Goal: Task Accomplishment & Management: Complete application form

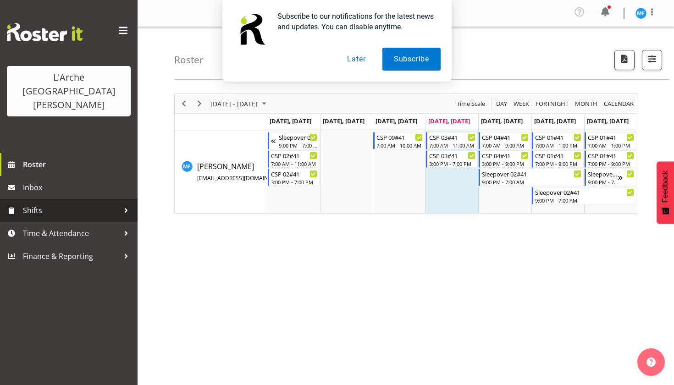
click at [120, 199] on link "Shifts" at bounding box center [68, 210] width 137 height 23
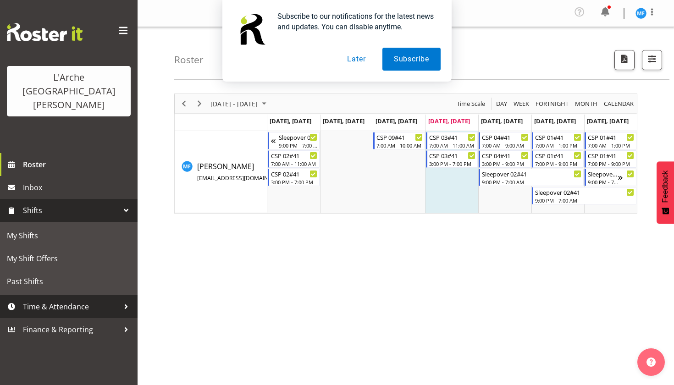
click at [98, 300] on span "Time & Attendance" at bounding box center [71, 307] width 96 height 14
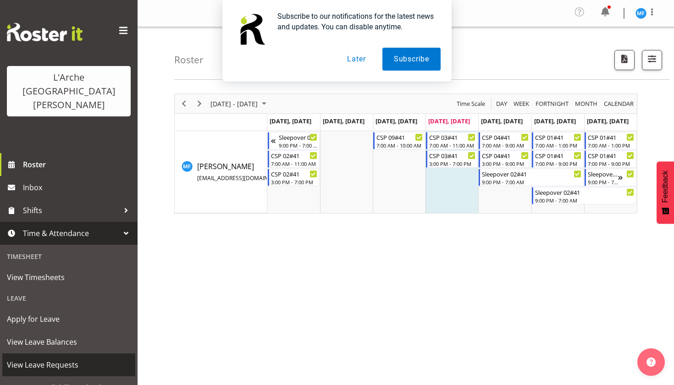
click at [40, 358] on span "View Leave Requests" at bounding box center [69, 365] width 124 height 14
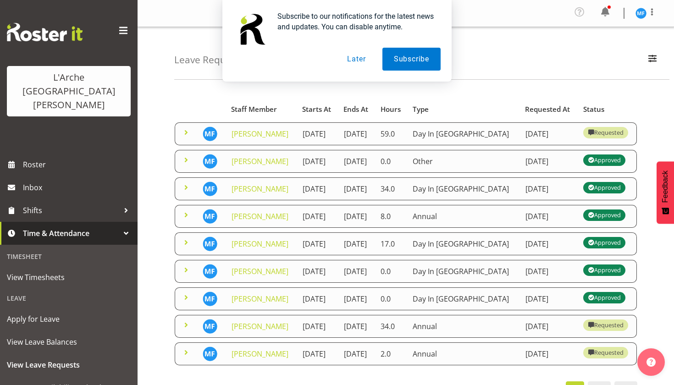
click at [338, 145] on td "17th October 2025" at bounding box center [317, 133] width 41 height 23
click at [261, 139] on link "[PERSON_NAME]" at bounding box center [259, 134] width 57 height 10
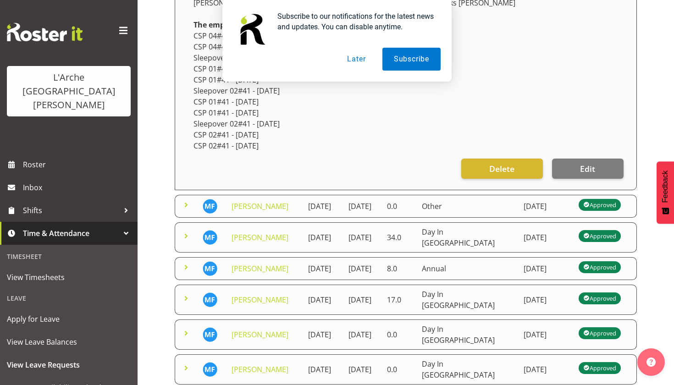
scroll to position [278, 0]
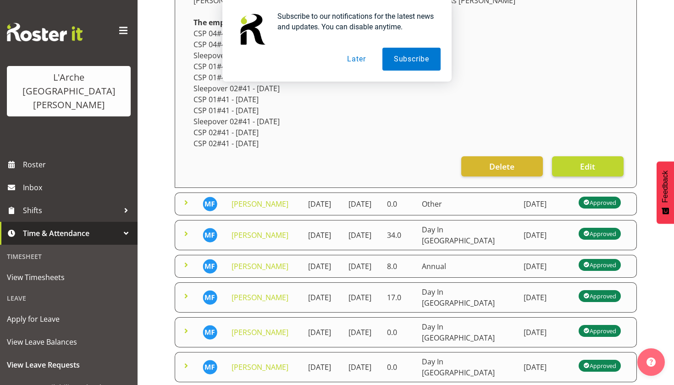
click at [577, 162] on button "Edit" at bounding box center [587, 166] width 71 height 20
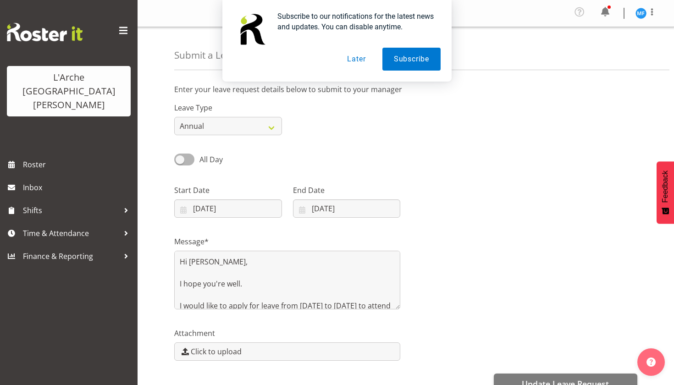
select select "Day In [GEOGRAPHIC_DATA]"
click at [526, 197] on div at bounding box center [523, 197] width 237 height 51
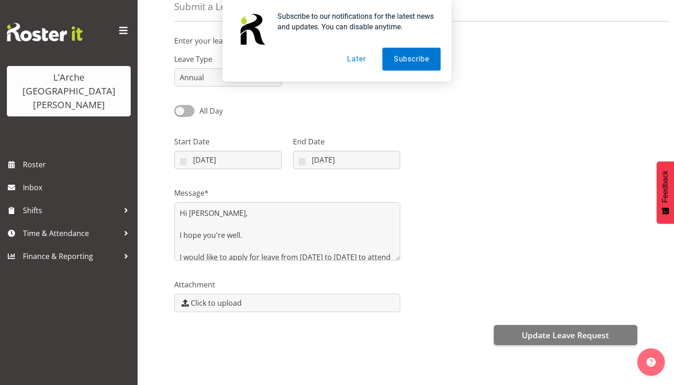
scroll to position [60, 0]
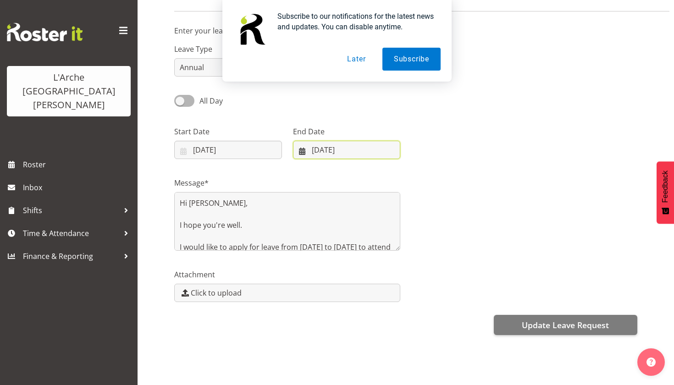
click at [356, 142] on input "20/10/2025" at bounding box center [347, 150] width 108 height 18
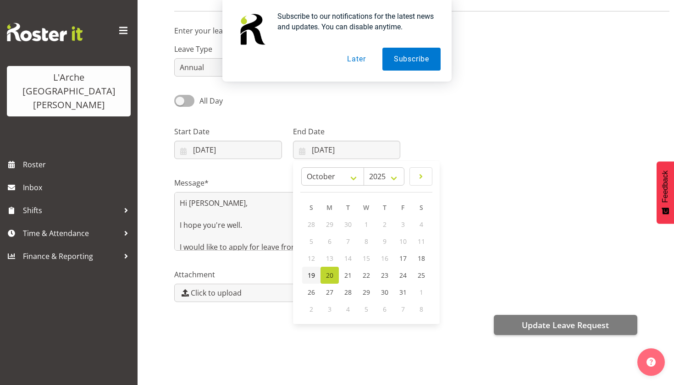
click at [309, 273] on span "19" at bounding box center [310, 275] width 7 height 9
type input "19/10/2025"
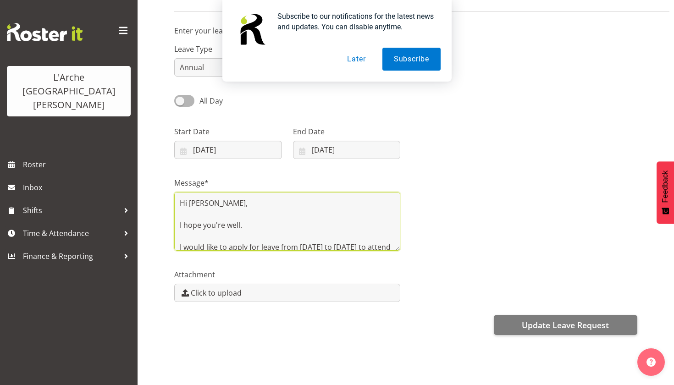
click at [357, 218] on textarea "Hi [PERSON_NAME], I hope you're well. I would like to apply for leave from [DAT…" at bounding box center [287, 221] width 226 height 59
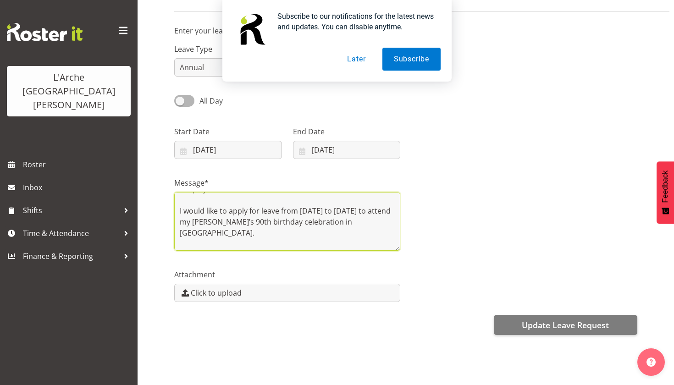
click at [306, 235] on textarea "Hi [PERSON_NAME], I hope you're well. I would like to apply for leave from [DAT…" at bounding box center [287, 221] width 226 height 59
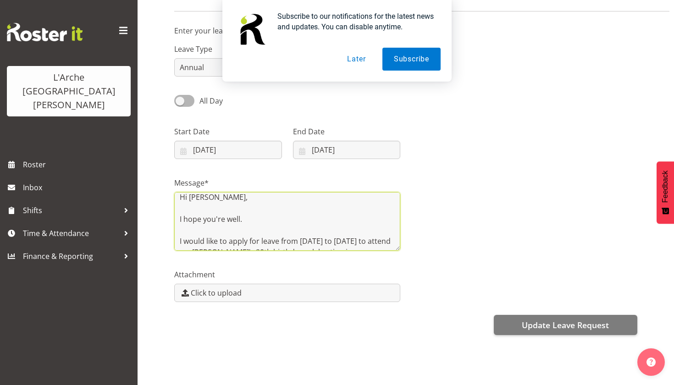
scroll to position [0, 0]
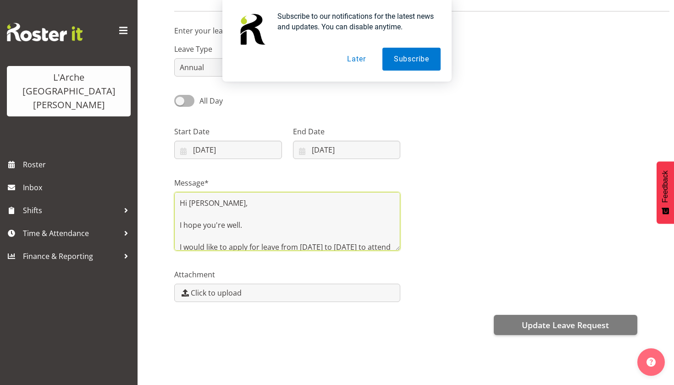
drag, startPoint x: 241, startPoint y: 242, endPoint x: 197, endPoint y: 183, distance: 74.0
click at [197, 183] on div "Message* Hi Priya, I hope you're well. I would like to apply for leave from Thu…" at bounding box center [287, 213] width 226 height 73
click at [416, 201] on div "Message* Hi Priya, I hope you're well. I would like to apply for leave from Thu…" at bounding box center [406, 210] width 474 height 92
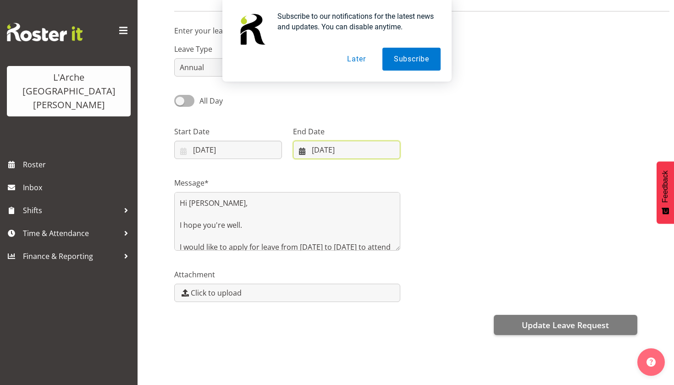
click at [327, 144] on input "[DATE]" at bounding box center [347, 150] width 108 height 18
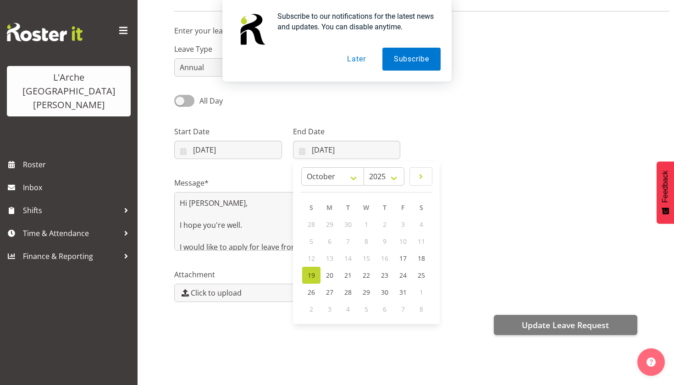
click at [309, 271] on span "19" at bounding box center [310, 275] width 7 height 9
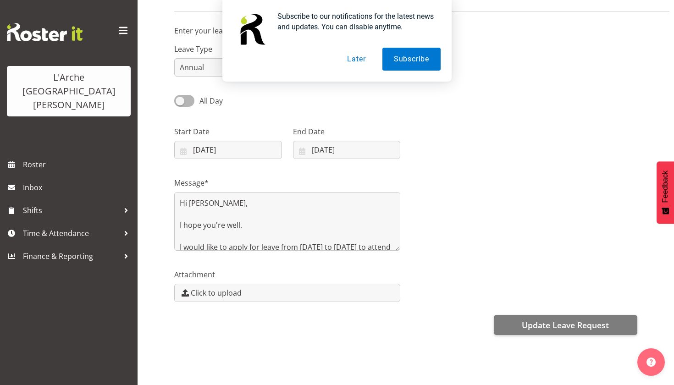
click at [481, 158] on div at bounding box center [523, 138] width 237 height 51
click at [584, 173] on div "Message* Hi Priya, I hope you're well. I would like to apply for leave from Thu…" at bounding box center [406, 210] width 474 height 92
click at [329, 235] on textarea "Hi Priya, I hope you're well. I would like to apply for leave from Thursday, 17…" at bounding box center [287, 221] width 226 height 59
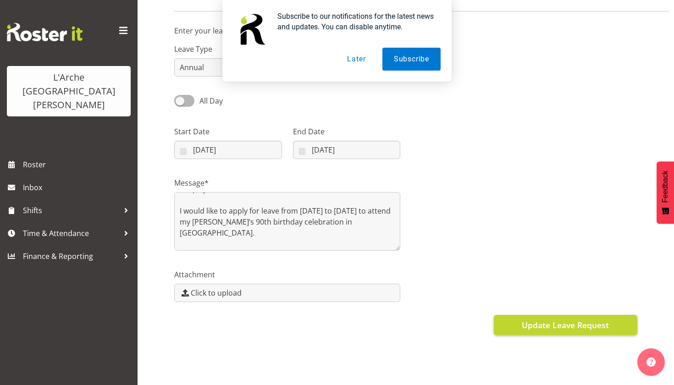
click at [529, 325] on span "Update Leave Request" at bounding box center [564, 325] width 87 height 12
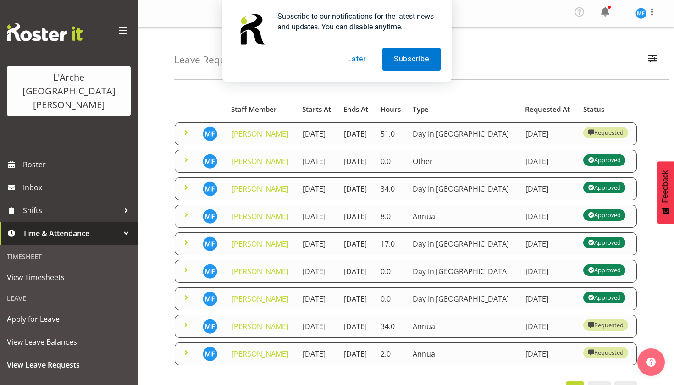
click at [657, 137] on div "Starts At Type Requested At Status Staff Member Starts At Ends At Hours Type Re…" at bounding box center [423, 270] width 499 height 367
click at [356, 64] on button "Later" at bounding box center [355, 59] width 41 height 23
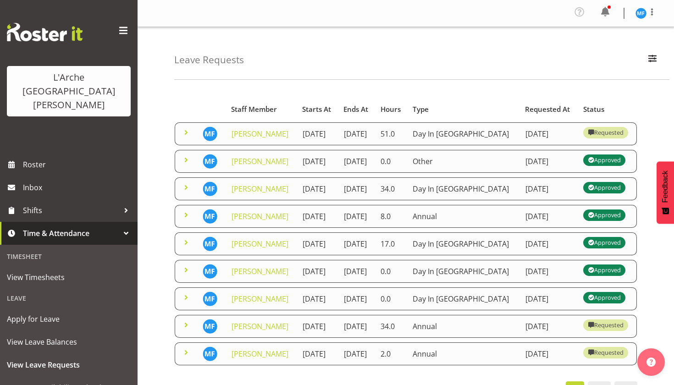
click at [525, 106] on div "Requested At" at bounding box center [549, 109] width 48 height 11
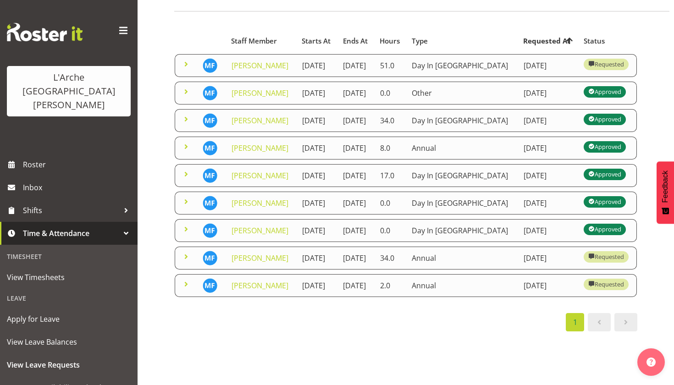
scroll to position [101, 0]
click at [43, 312] on span "Apply for Leave" at bounding box center [69, 319] width 124 height 14
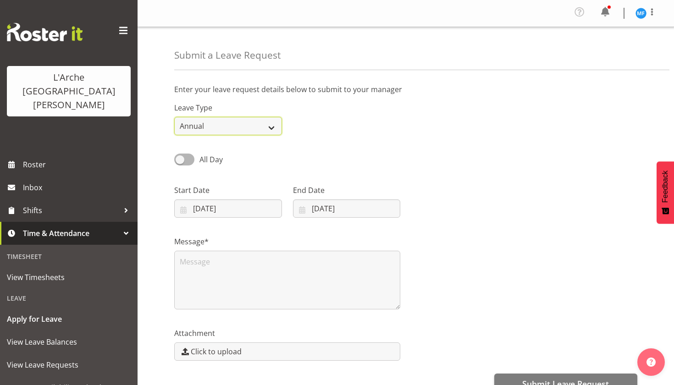
select select "Day In [GEOGRAPHIC_DATA]"
click at [190, 153] on div "All Day" at bounding box center [228, 156] width 119 height 31
click at [192, 158] on span at bounding box center [184, 158] width 20 height 11
click at [180, 158] on input "All Day" at bounding box center [177, 159] width 6 height 6
checkbox input "true"
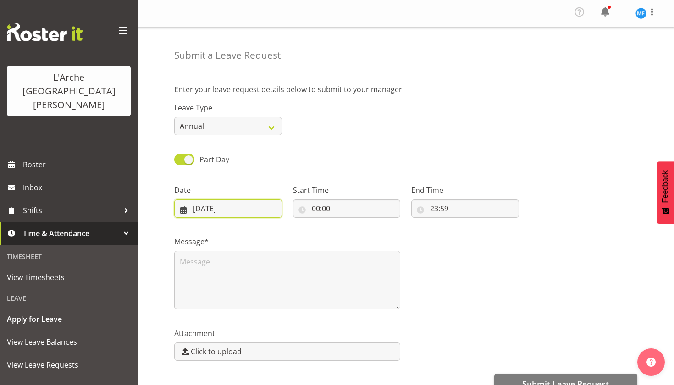
click at [219, 211] on input "04/09/2025" at bounding box center [228, 208] width 108 height 18
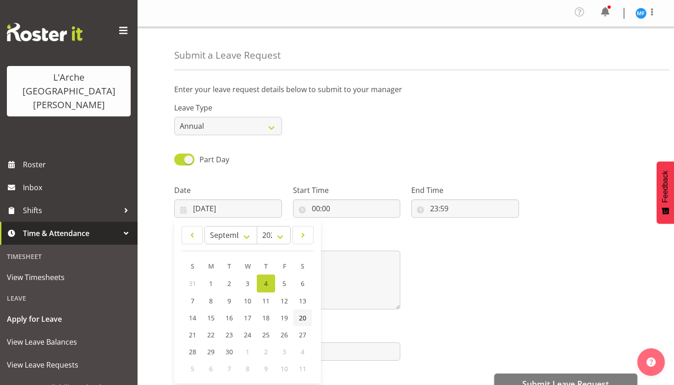
click at [301, 321] on span "20" at bounding box center [302, 317] width 7 height 9
type input "20/09/2025"
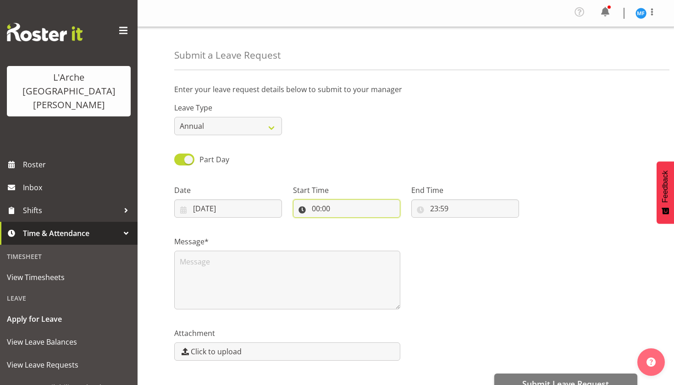
click at [366, 211] on input "00:00" at bounding box center [347, 208] width 108 height 18
select select "7"
type input "07:00"
click at [343, 208] on input "07:00" at bounding box center [347, 208] width 108 height 18
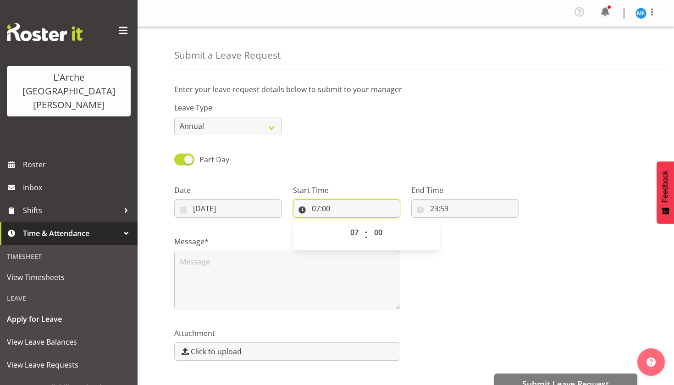
click at [348, 206] on input "07:00" at bounding box center [347, 208] width 108 height 18
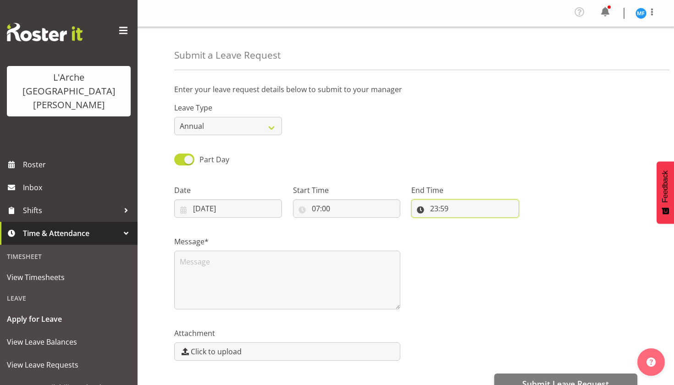
click at [433, 206] on input "23:59" at bounding box center [465, 208] width 108 height 18
select select "11"
type input "11:59"
click at [452, 209] on input "11:59" at bounding box center [465, 208] width 108 height 18
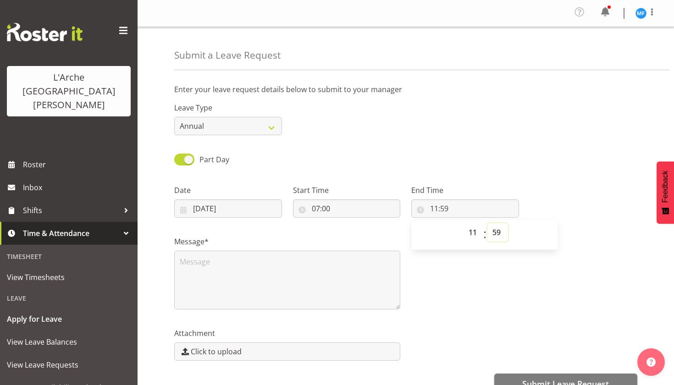
select select "0"
type input "11:00"
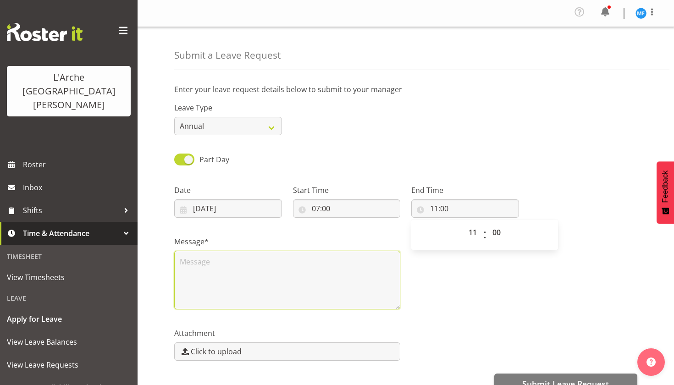
click at [291, 286] on textarea at bounding box center [287, 280] width 226 height 59
paste textarea "Hi [PERSON_NAME], I hope you're well. I would like to apply for leave from [DAT…"
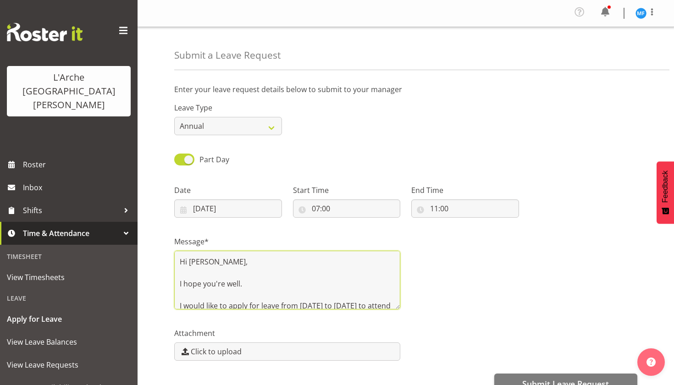
scroll to position [51, 0]
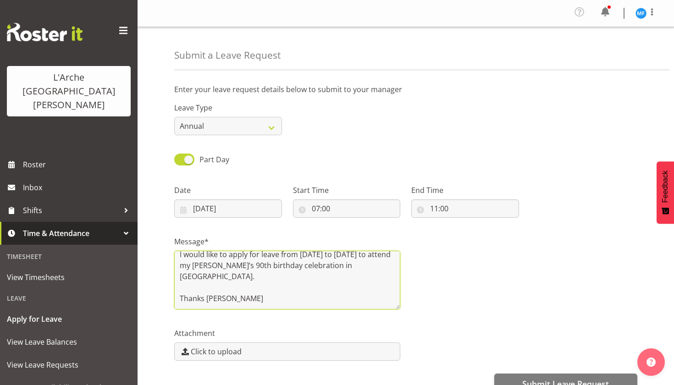
click at [291, 288] on textarea "Hi [PERSON_NAME], I hope you're well. I would like to apply for leave from [DAT…" at bounding box center [287, 280] width 226 height 59
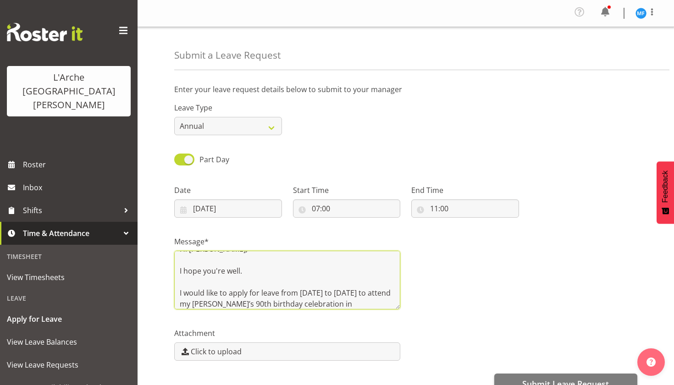
scroll to position [47, 0]
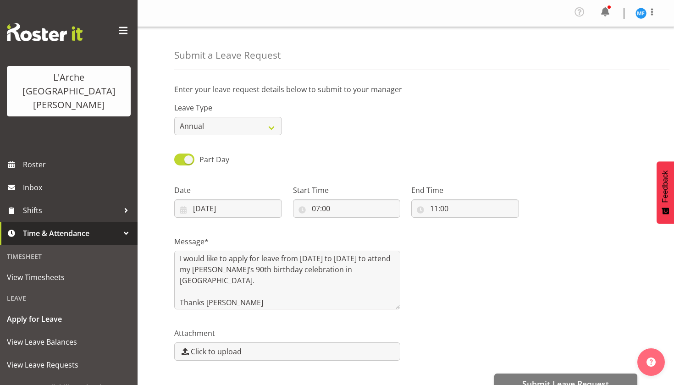
click at [303, 175] on div "Start Time 07:00 00 01 02 03 04 05 06 07 08 09 10 11 12 13 14 15 16 17 18 19 20…" at bounding box center [346, 197] width 119 height 51
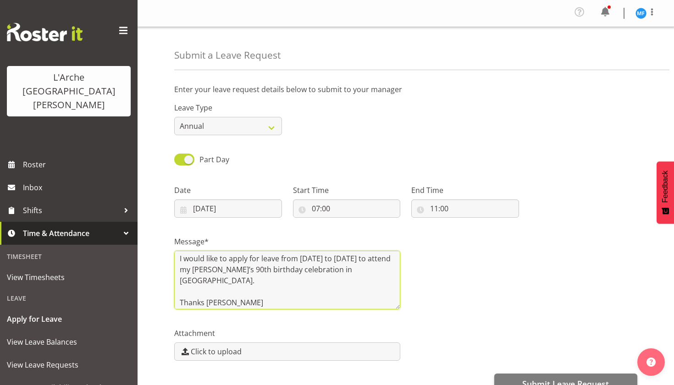
click at [229, 269] on textarea "Hi [PERSON_NAME], I hope you're well. I would like to apply for leave from [DAT…" at bounding box center [287, 280] width 226 height 59
click at [257, 269] on textarea "Hi [PERSON_NAME], I hope you're well. I would like to apply for leave from [DAT…" at bounding box center [287, 280] width 226 height 59
click at [296, 277] on textarea "Hi Priya, I hope you're well. I would like to apply for leave from Thursday, 17…" at bounding box center [287, 280] width 226 height 59
click at [316, 269] on textarea "Hi Priya, I hope you're well. I would like to apply for leave from Thursday, 17…" at bounding box center [287, 280] width 226 height 59
click at [307, 269] on textarea "Hi Priya, I hope you're well. I would like to apply for leave from Thursday, 17…" at bounding box center [287, 280] width 226 height 59
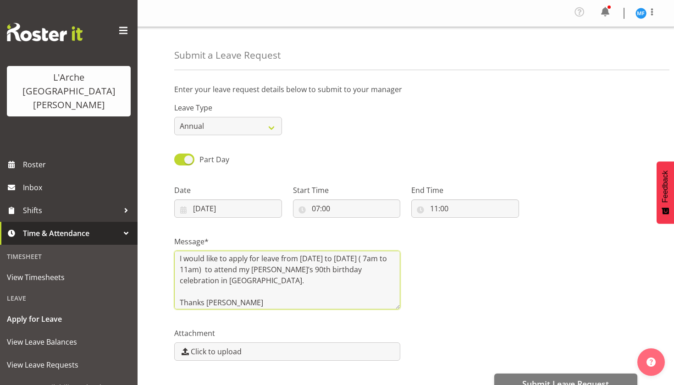
click at [313, 270] on textarea "Hi Priya, I hope you're well. I would like to apply for leave from Thursday, 17…" at bounding box center [287, 280] width 226 height 59
click at [256, 274] on textarea "Hi Priya, I hope you're well. I would like to apply for leave from Thursday, 17…" at bounding box center [287, 280] width 226 height 59
click at [310, 272] on textarea "Hi Priya, I hope you're well. I would like to apply for leave from Thursday, 17…" at bounding box center [287, 280] width 226 height 59
type textarea "Hi Priya, I hope you're well. I would like to apply for leave from Thursday, 17…"
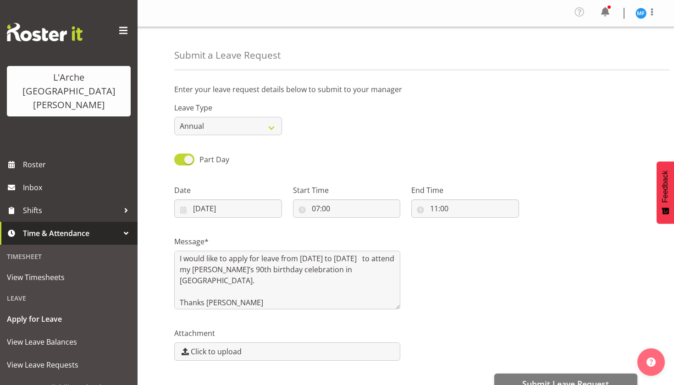
click at [482, 288] on div "Message* Hi Priya, I hope you're well. I would like to apply for leave from Thu…" at bounding box center [406, 269] width 474 height 92
click at [185, 159] on span at bounding box center [184, 158] width 20 height 11
click at [180, 159] on input "Part Day" at bounding box center [177, 159] width 6 height 6
checkbox input "false"
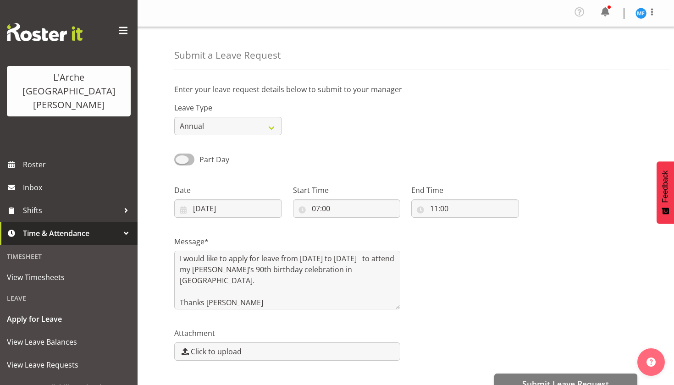
type input "04/09/2025"
click at [334, 151] on div "All Day Single Day" at bounding box center [406, 156] width 474 height 31
click at [192, 160] on span at bounding box center [184, 158] width 20 height 11
click at [180, 160] on input "All Day" at bounding box center [177, 159] width 6 height 6
checkbox input "true"
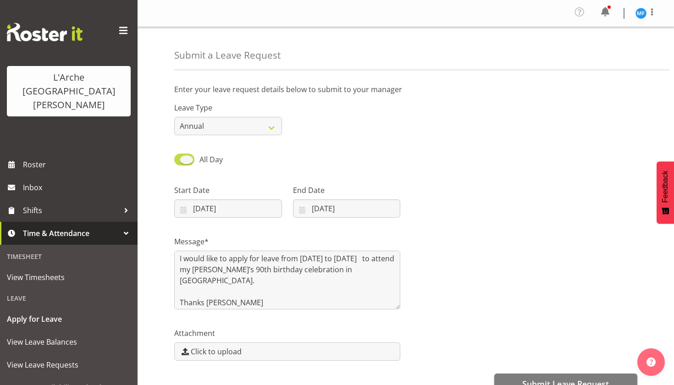
type input "20/09/2025"
click at [533, 137] on div "Leave Type Annual Sick Leave Without Pay Bereavement Domestic Violence Parental…" at bounding box center [406, 114] width 474 height 51
click at [612, 145] on div "Part Day Single Day" at bounding box center [406, 156] width 474 height 31
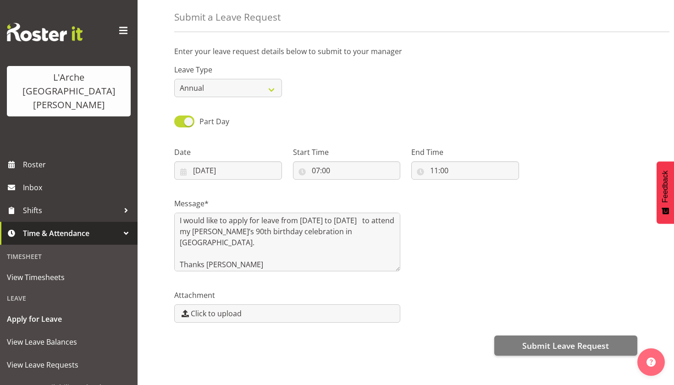
scroll to position [44, 0]
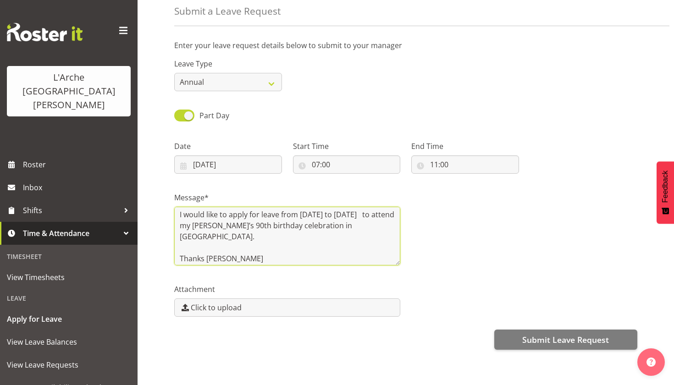
drag, startPoint x: 276, startPoint y: 254, endPoint x: 282, endPoint y: 250, distance: 7.4
click at [276, 254] on textarea "Hi Priya, I hope you're well. I would like to apply for leave from Thursday, 17…" at bounding box center [287, 236] width 226 height 59
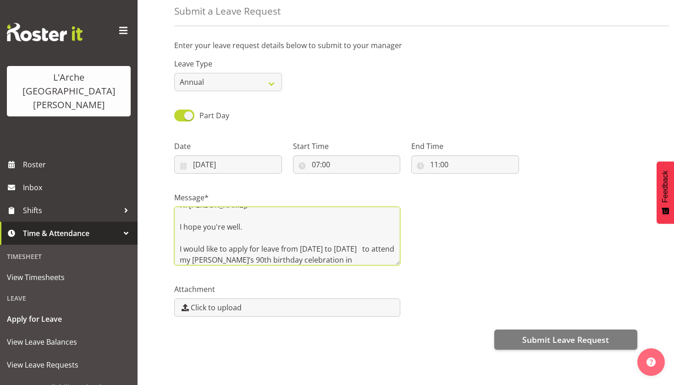
scroll to position [47, 0]
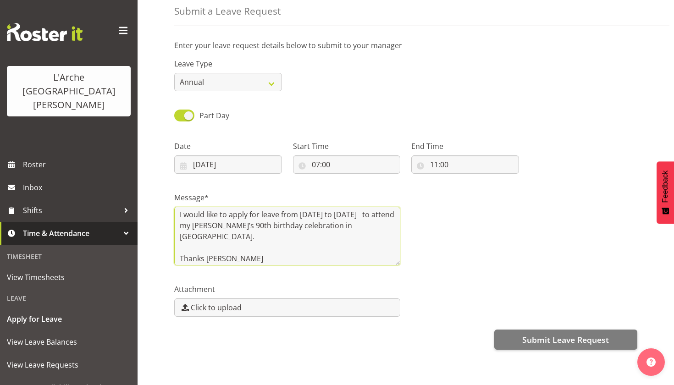
click at [333, 213] on textarea "Hi Priya, I hope you're well. I would like to apply for leave from Thursday, 17…" at bounding box center [287, 236] width 226 height 59
click at [364, 222] on textarea "Hi Priya, I hope you're well. I would like to apply for leave from Friday 17th …" at bounding box center [287, 236] width 226 height 59
click at [264, 225] on textarea "Hi Priya, I hope you're well. I would like to apply for leave from Friday 17th …" at bounding box center [287, 236] width 226 height 59
click at [261, 224] on textarea "Hi Priya, I hope you're well. I would like to apply for leave from Friday 17th …" at bounding box center [287, 236] width 226 height 59
click at [277, 242] on textarea "Hi Priya, I hope you're well. I would like to apply for leave from Friday 17th …" at bounding box center [287, 236] width 226 height 59
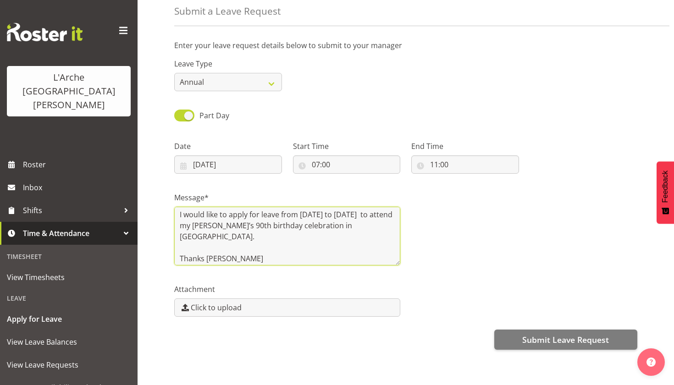
click at [247, 261] on textarea "Hi Priya, I hope you're well. I would like to apply for leave from Friday 17th …" at bounding box center [287, 236] width 226 height 59
type textarea "Hi Priya, I hope you're well. I would like to apply for leave from Friday 17th …"
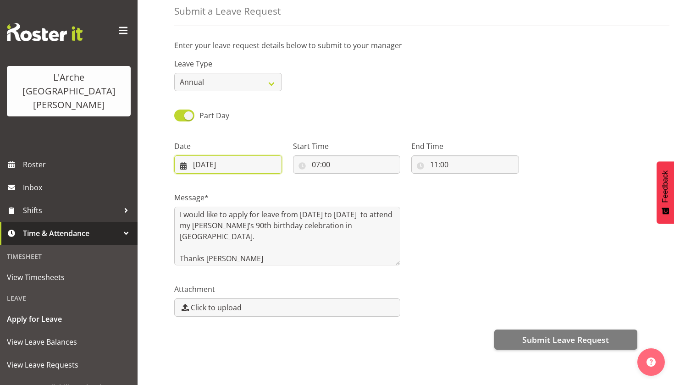
click at [245, 163] on input "20/09/2025" at bounding box center [228, 164] width 108 height 18
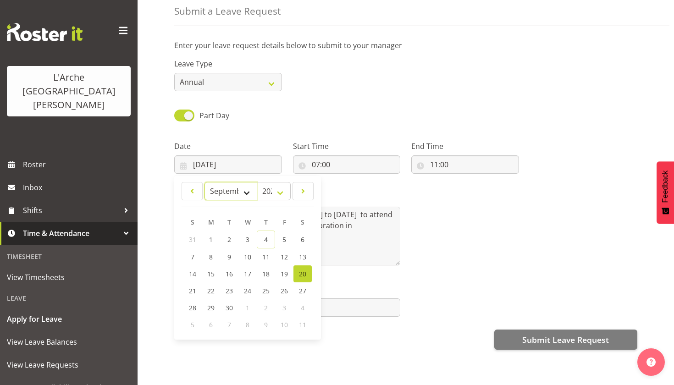
select select "9"
click at [207, 290] on span "20" at bounding box center [210, 289] width 7 height 9
type input "[DATE]"
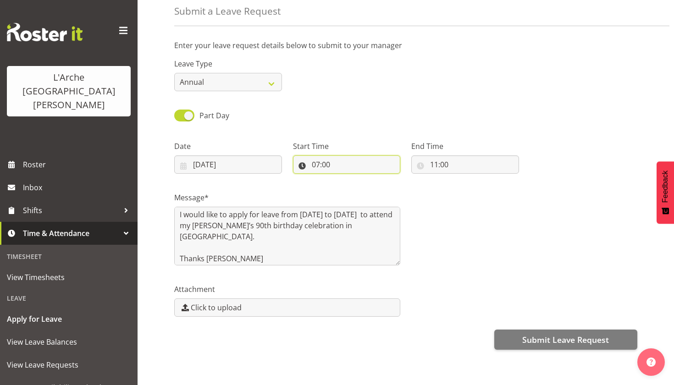
click at [366, 166] on input "07:00" at bounding box center [347, 164] width 108 height 18
click at [450, 193] on div "Message* Hi Priya, I hope you're well. I would like to apply for leave from Fri…" at bounding box center [406, 225] width 474 height 92
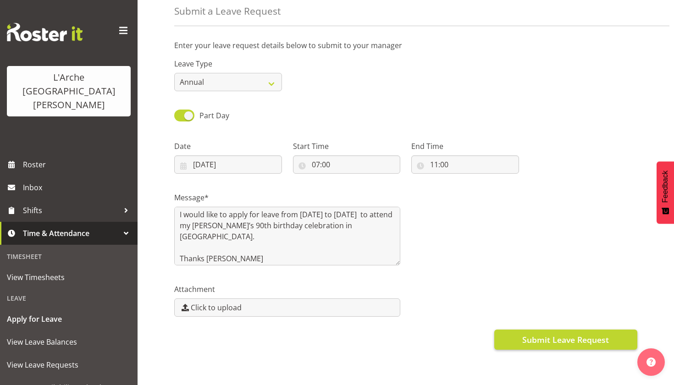
click at [531, 338] on span "Submit Leave Request" at bounding box center [565, 340] width 87 height 12
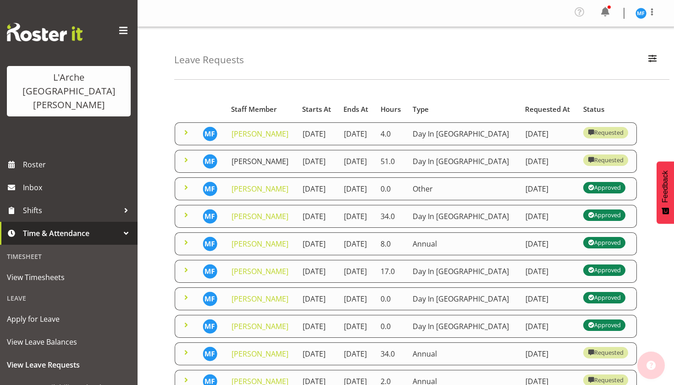
click at [253, 166] on link "[PERSON_NAME]" at bounding box center [259, 161] width 57 height 10
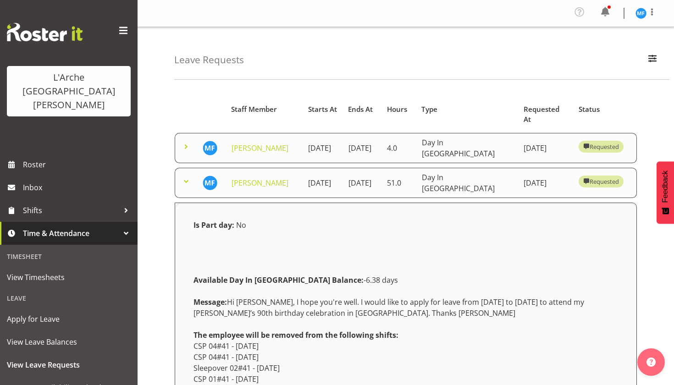
click at [535, 284] on div "Available Day In [GEOGRAPHIC_DATA] Balance: -6.38 days" at bounding box center [405, 280] width 435 height 22
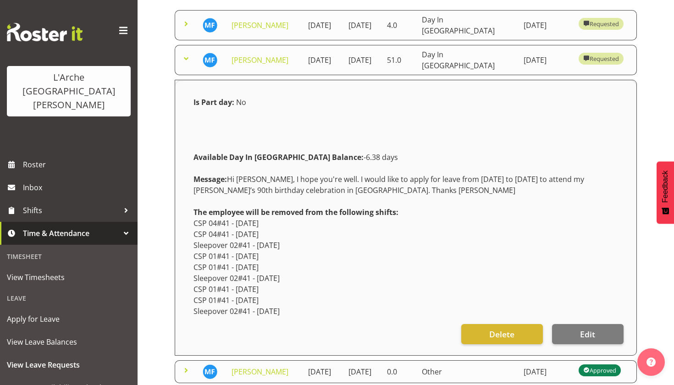
scroll to position [124, 0]
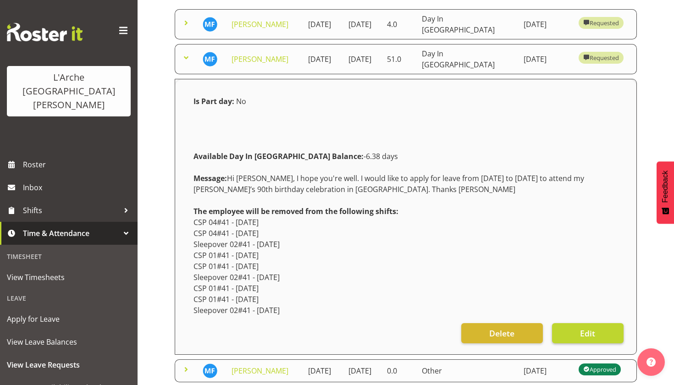
click at [576, 331] on button "Edit" at bounding box center [587, 333] width 71 height 20
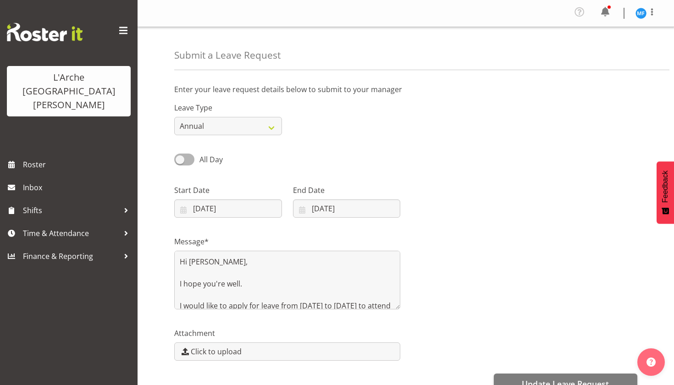
select select "Day In [GEOGRAPHIC_DATA]"
click at [243, 208] on input "[DATE]" at bounding box center [228, 208] width 108 height 18
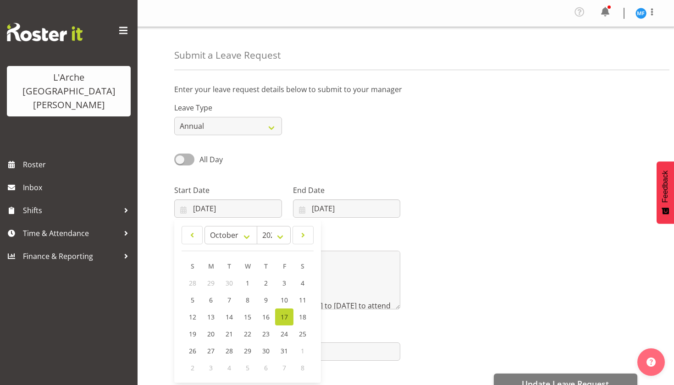
click at [287, 317] on span "17" at bounding box center [283, 316] width 7 height 9
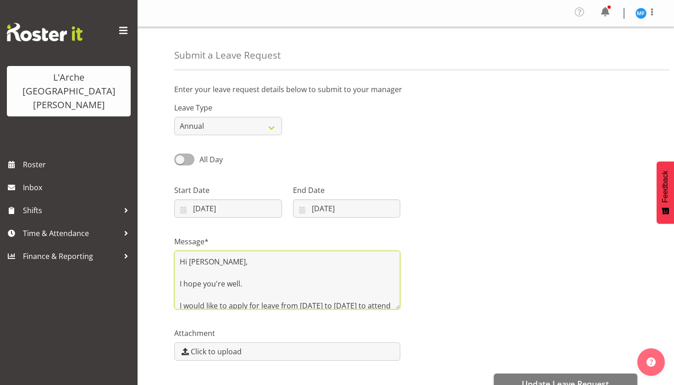
click at [331, 304] on textarea "Hi [PERSON_NAME], I hope you're well. I would like to apply for leave from [DAT…" at bounding box center [287, 280] width 226 height 59
type textarea "Hi [PERSON_NAME], I hope you're well. I would like to apply for leave from [DAT…"
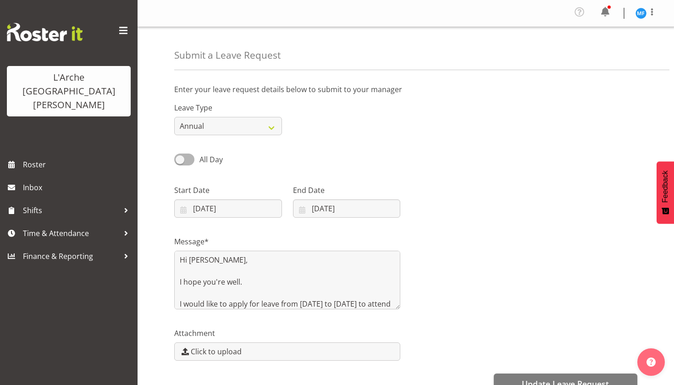
click at [424, 288] on div "Message* Hi [PERSON_NAME], I hope you're well. I would like to apply for leave …" at bounding box center [406, 269] width 474 height 92
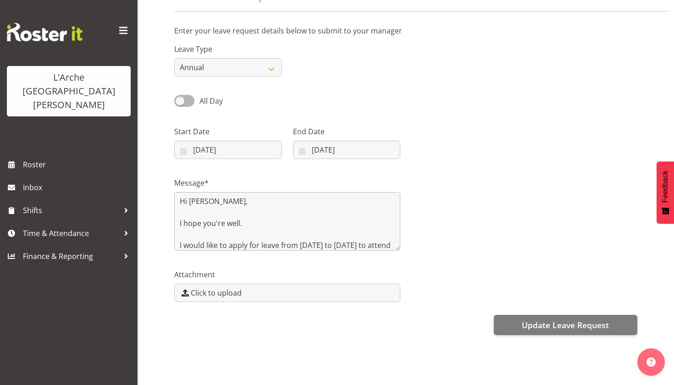
scroll to position [59, 0]
click at [372, 219] on textarea "Hi [PERSON_NAME], I hope you're well. I would like to apply for leave from [DAT…" at bounding box center [287, 221] width 226 height 59
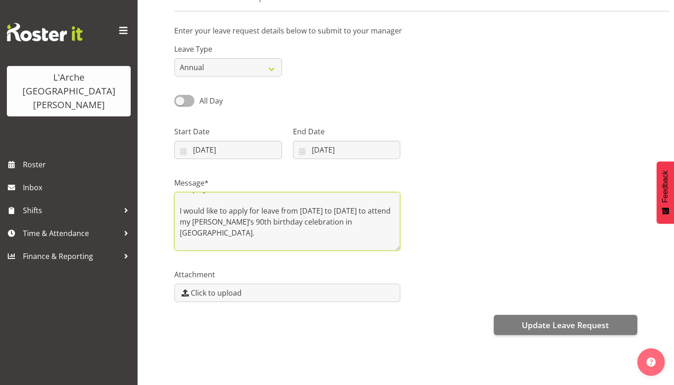
scroll to position [46, 0]
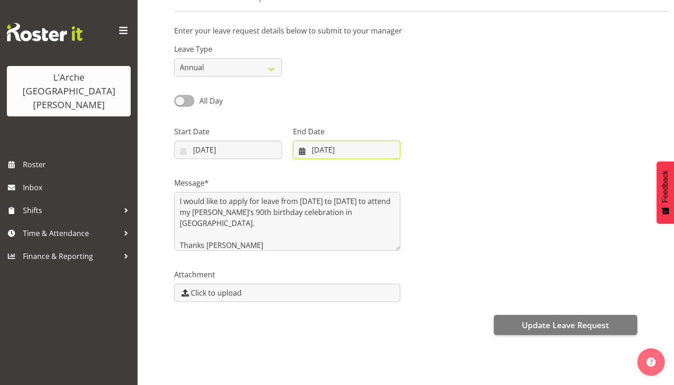
click at [360, 144] on input "[DATE]" at bounding box center [347, 150] width 108 height 18
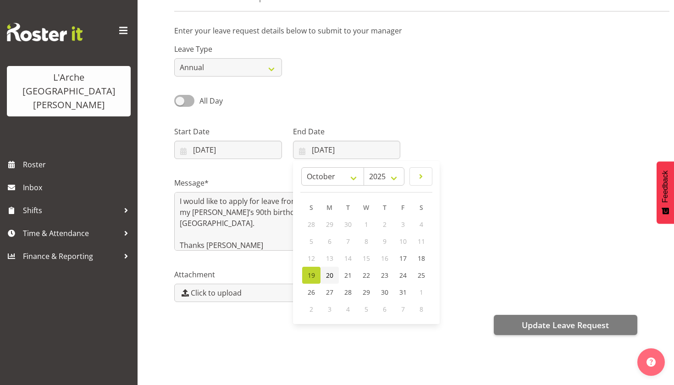
click at [331, 278] on span "20" at bounding box center [329, 275] width 7 height 9
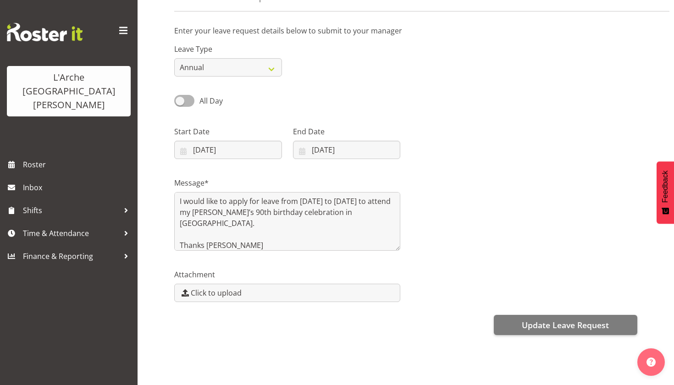
click at [428, 168] on div "Message* Hi [PERSON_NAME], I hope you're well. I would like to apply for leave …" at bounding box center [406, 210] width 474 height 92
click at [337, 153] on input "20/10/2025" at bounding box center [347, 150] width 108 height 18
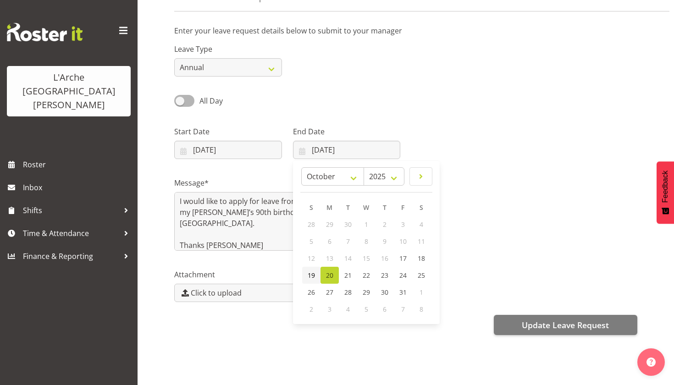
click at [305, 277] on link "19" at bounding box center [311, 275] width 18 height 17
type input "19/10/2025"
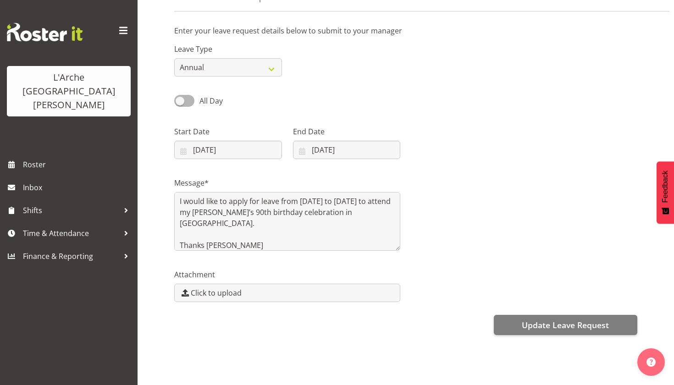
click at [530, 118] on div at bounding box center [523, 138] width 237 height 51
click at [320, 226] on textarea "Hi Priya, I hope you're well. I would like to apply for leave from Friday, 17th…" at bounding box center [287, 221] width 226 height 59
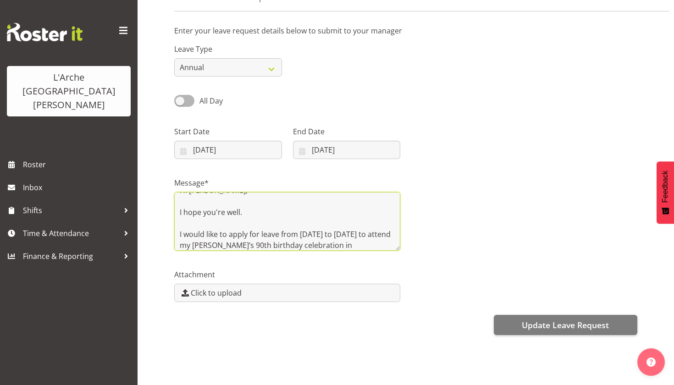
scroll to position [47, 0]
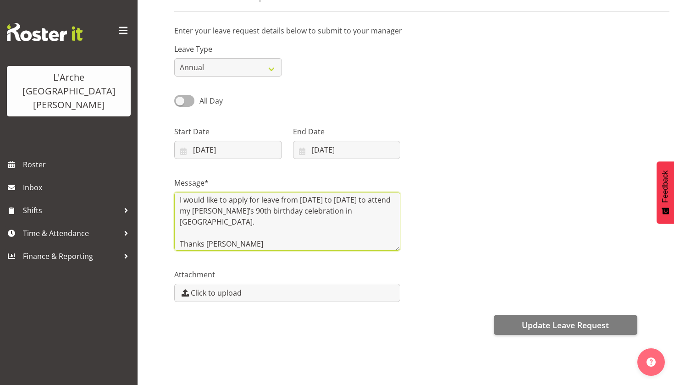
click at [212, 210] on textarea "Hi Priya, I hope you're well. I would like to apply for leave from Friday, 17th…" at bounding box center [287, 221] width 226 height 59
click at [308, 229] on textarea "Hi Priya, I hope you're well. I would like to apply for leave from Friday, 17th…" at bounding box center [287, 221] width 226 height 59
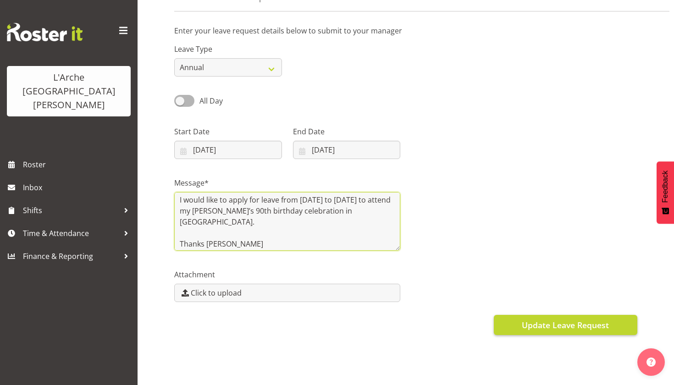
type textarea "Hi Priya, I hope you're well. I would like to apply for leave from Friday, 17th…"
click at [521, 323] on span "Update Leave Request" at bounding box center [564, 325] width 87 height 12
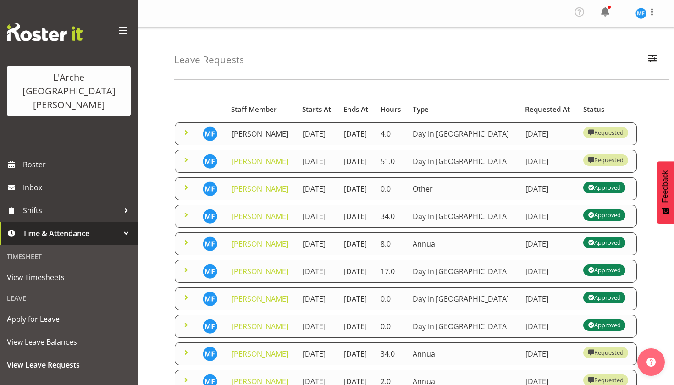
click at [247, 139] on link "[PERSON_NAME]" at bounding box center [259, 134] width 57 height 10
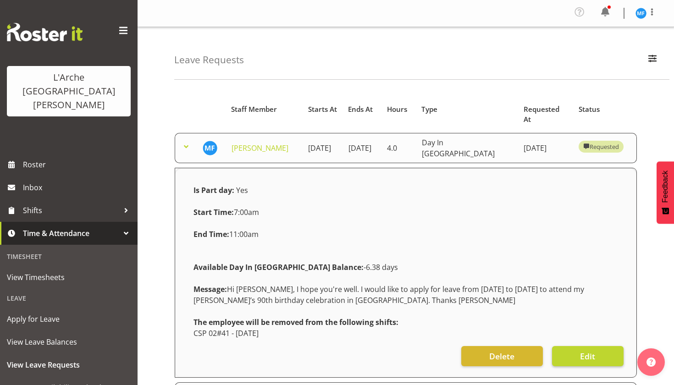
click at [570, 351] on button "Edit" at bounding box center [587, 356] width 71 height 20
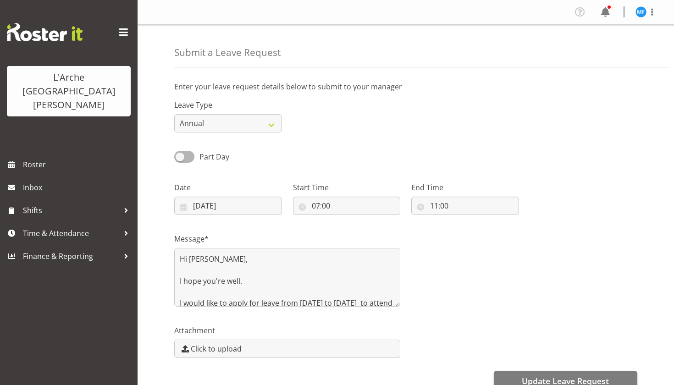
select select "Day In [GEOGRAPHIC_DATA]"
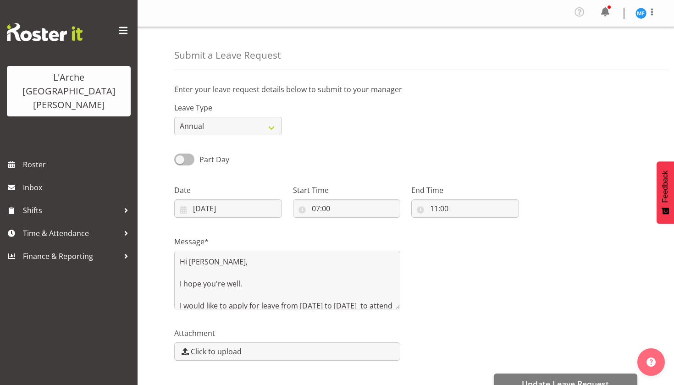
click at [190, 159] on span at bounding box center [184, 158] width 20 height 11
click at [180, 159] on input "Part Day" at bounding box center [177, 159] width 6 height 6
checkbox input "true"
select select "Annual"
click at [323, 120] on div "Leave Type Annual Sick Leave Without Pay Bereavement Domestic Violence Parental…" at bounding box center [406, 114] width 474 height 51
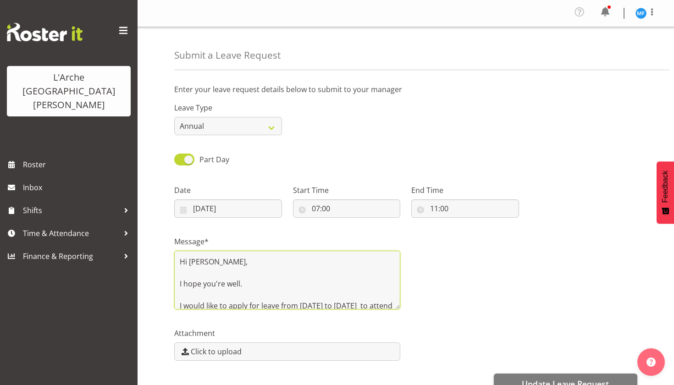
click at [295, 273] on textarea "Hi Priya, I hope you're well. I would like to apply for leave from Friday 17th …" at bounding box center [287, 280] width 226 height 59
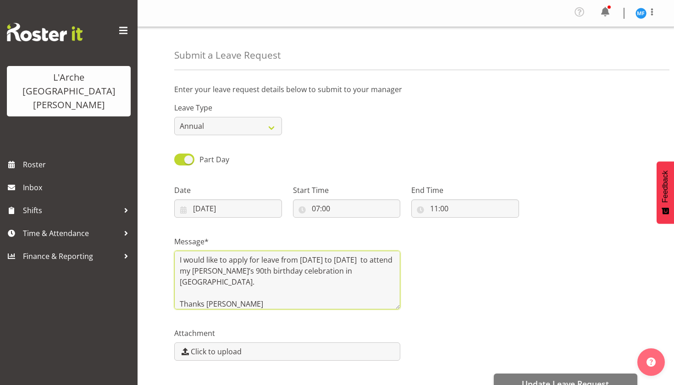
scroll to position [3, 0]
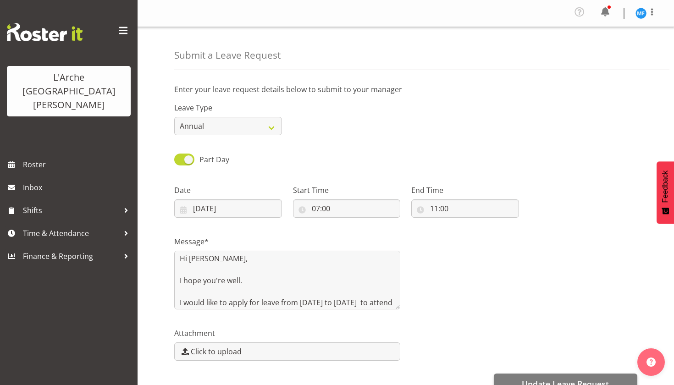
click at [346, 163] on div "Part Day Single Day" at bounding box center [406, 156] width 474 height 31
click at [613, 169] on div "Part Day Single Day" at bounding box center [406, 156] width 474 height 31
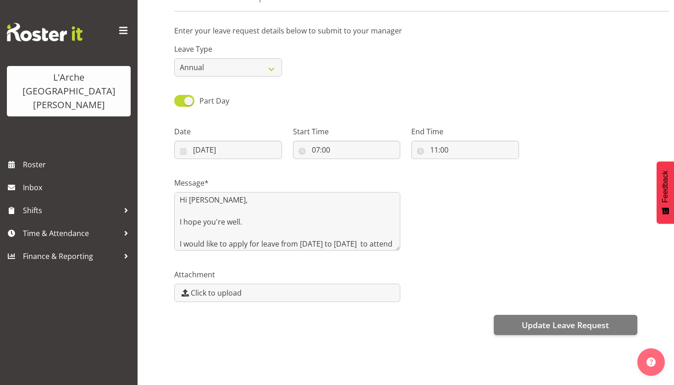
scroll to position [59, 0]
click at [236, 145] on input "04/09/2025" at bounding box center [228, 150] width 108 height 18
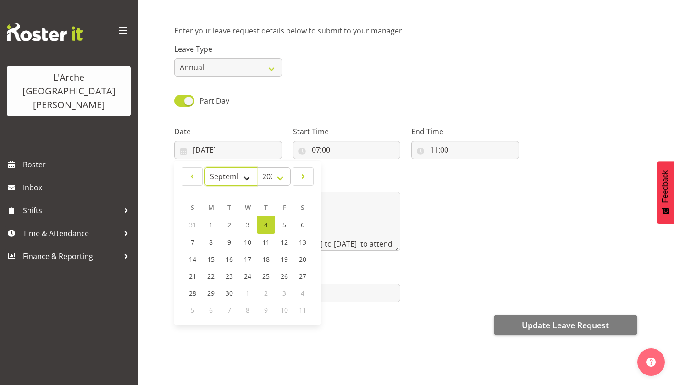
select select "9"
click at [210, 272] on span "20" at bounding box center [210, 275] width 7 height 9
type input "20/10/2025"
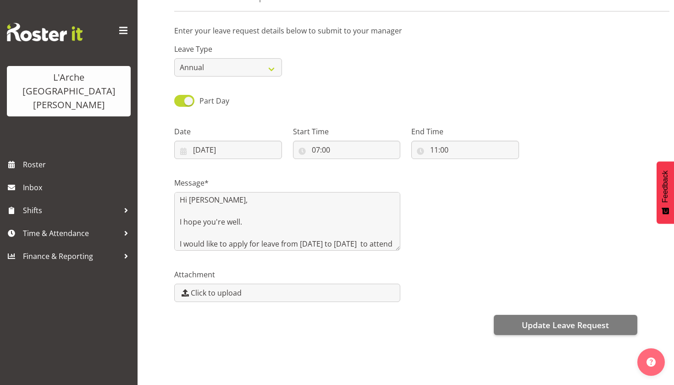
click at [517, 208] on div "Message* Hi Priya, I hope you're well. I would like to apply for leave from Fri…" at bounding box center [406, 210] width 474 height 92
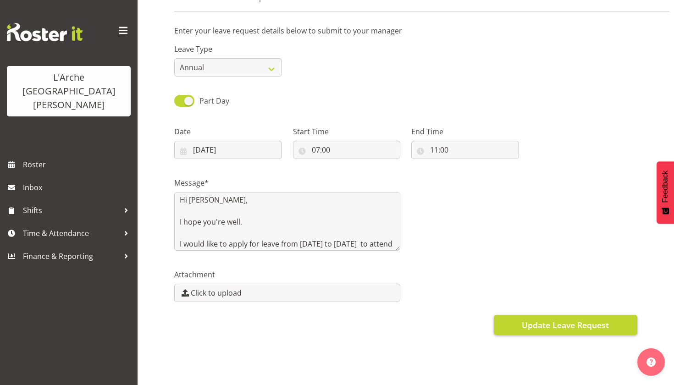
click at [540, 323] on span "Update Leave Request" at bounding box center [564, 325] width 87 height 12
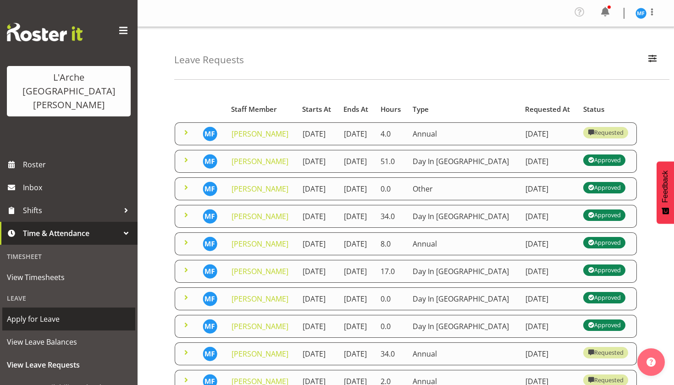
click at [41, 312] on span "Apply for Leave" at bounding box center [69, 319] width 124 height 14
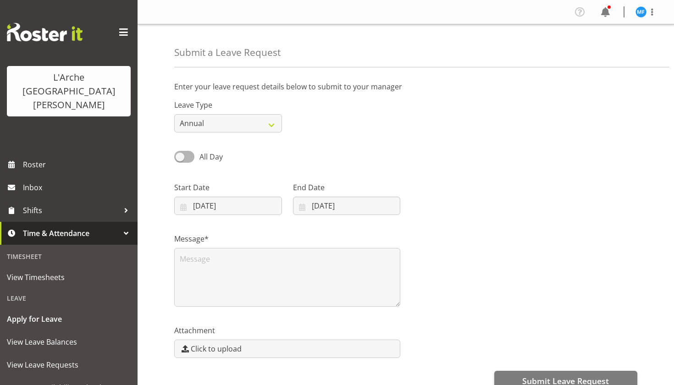
select select "8"
select select "2025"
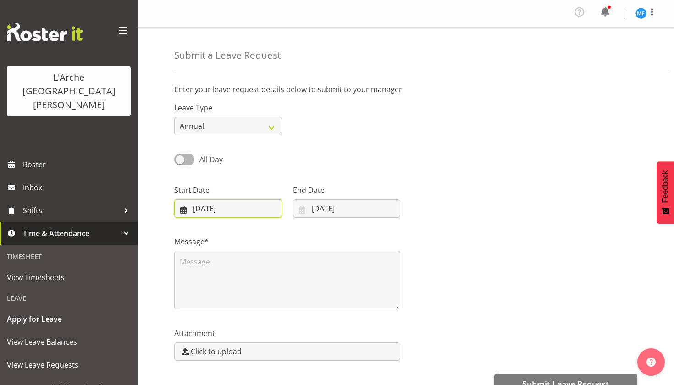
click at [225, 208] on input "04/09/2025" at bounding box center [228, 208] width 108 height 18
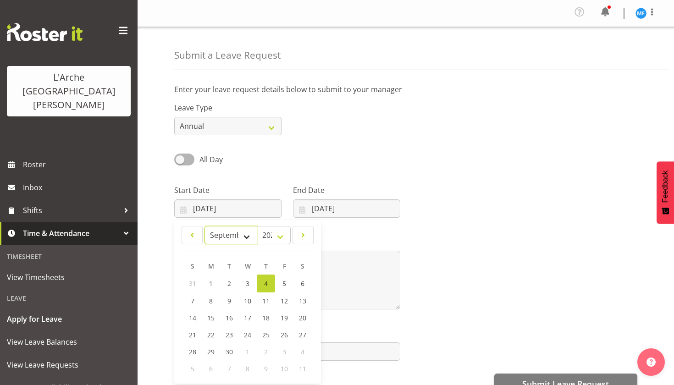
select select "0"
select select "2026"
click at [302, 320] on span "17" at bounding box center [302, 316] width 7 height 9
type input "17/01/2026"
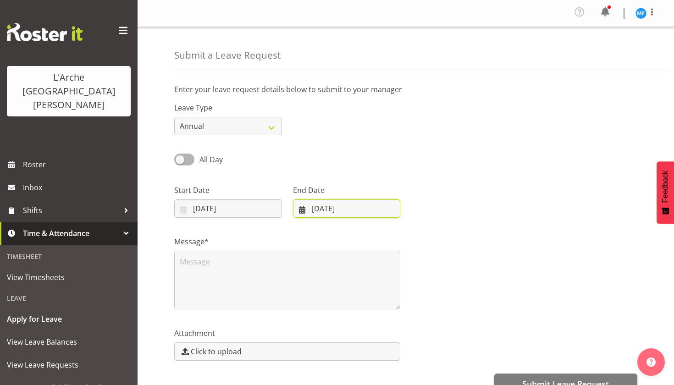
click at [346, 214] on input "04/09/2025" at bounding box center [347, 208] width 108 height 18
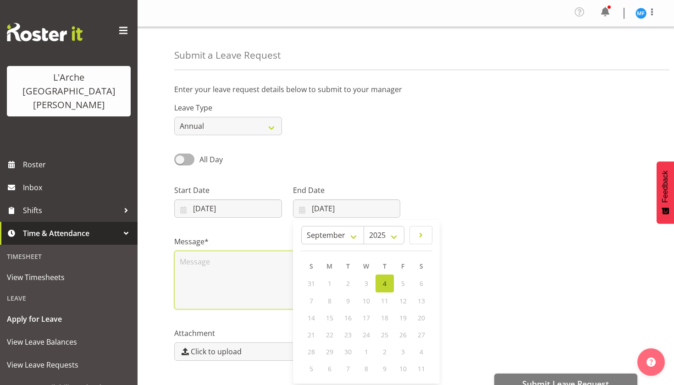
click at [250, 254] on textarea at bounding box center [287, 280] width 226 height 59
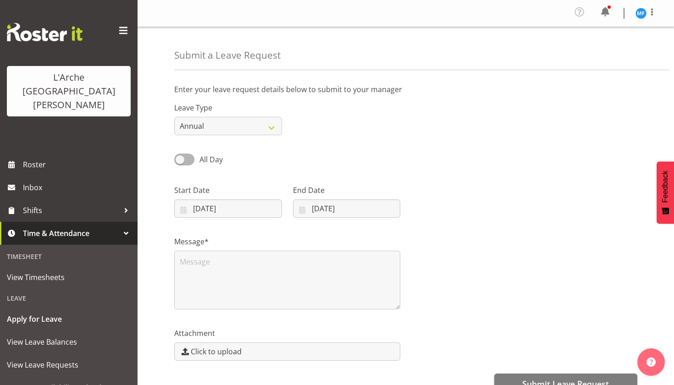
click at [380, 145] on div "All Day Single Day" at bounding box center [406, 156] width 474 height 31
click at [78, 153] on link "Roster" at bounding box center [68, 164] width 137 height 23
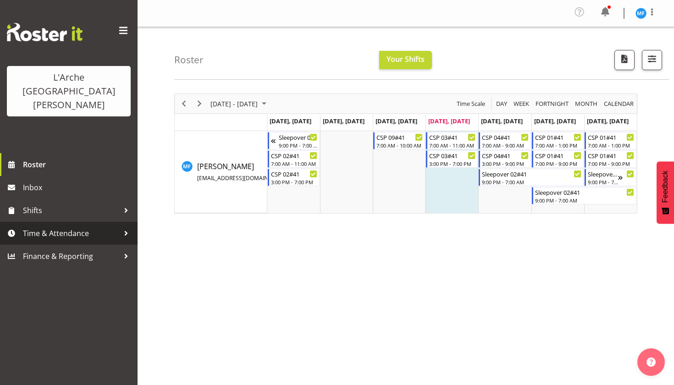
click at [59, 226] on span "Time & Attendance" at bounding box center [71, 233] width 96 height 14
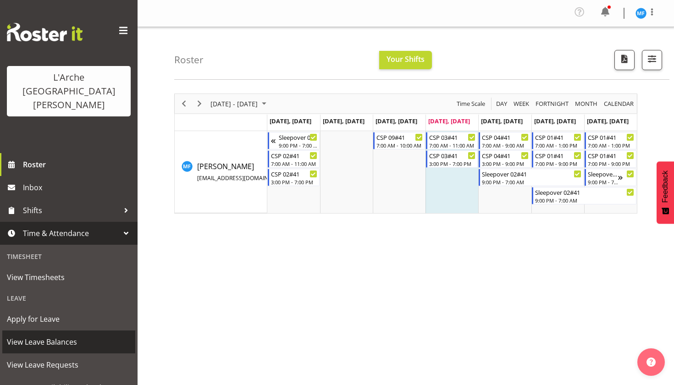
click at [50, 335] on span "View Leave Balances" at bounding box center [69, 342] width 124 height 14
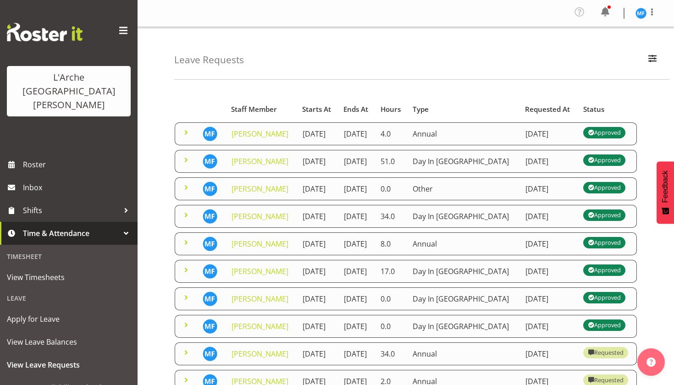
click at [637, 82] on div "Leave Requests Search Search for a particular employee Status All Approved Requ…" at bounding box center [405, 240] width 536 height 426
